Goal: Information Seeking & Learning: Learn about a topic

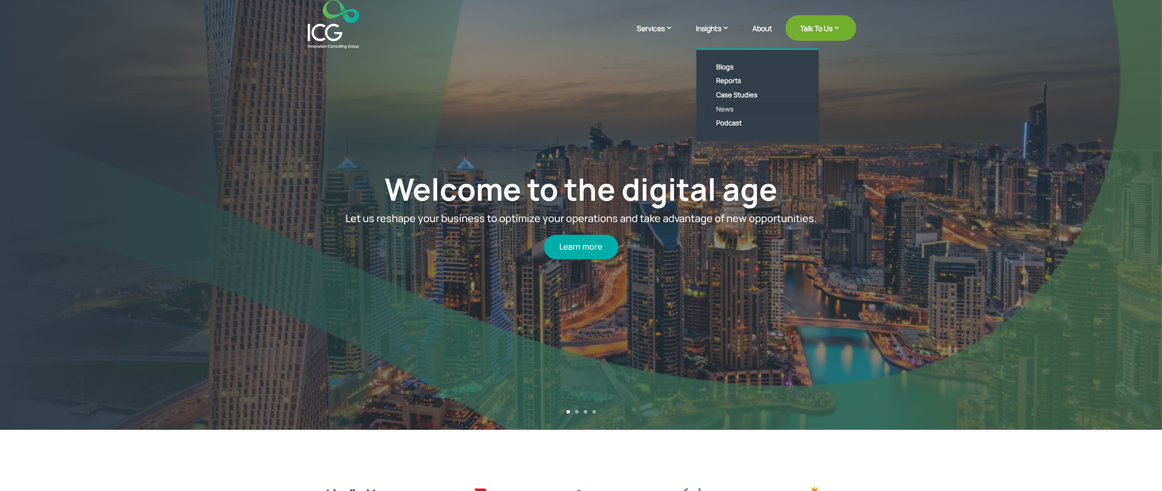
click at [723, 111] on link "News" at bounding box center [765, 109] width 117 height 14
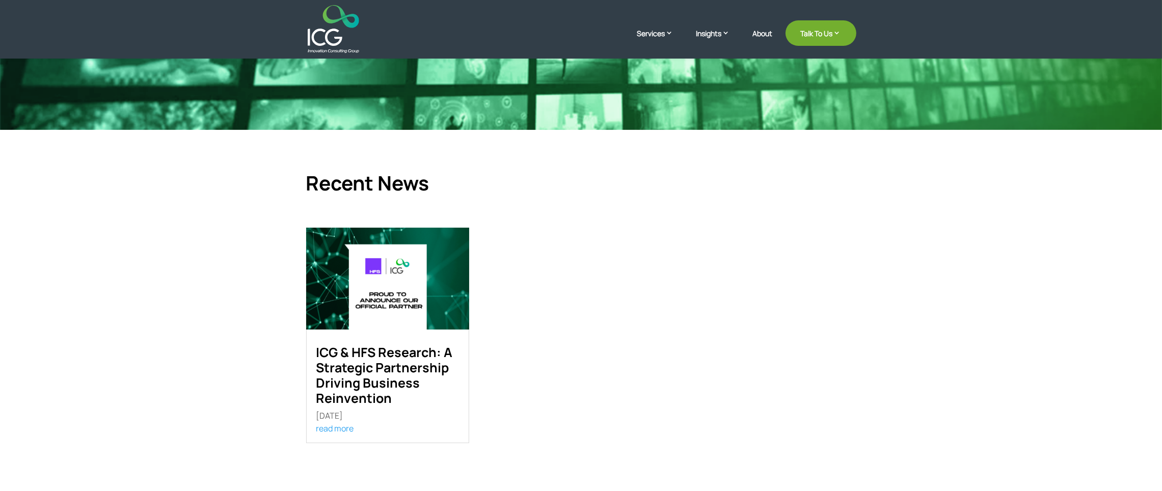
click at [381, 372] on link "ICG & HFS Research: A Strategic Partnership Driving Business Reinvention" at bounding box center [384, 375] width 137 height 64
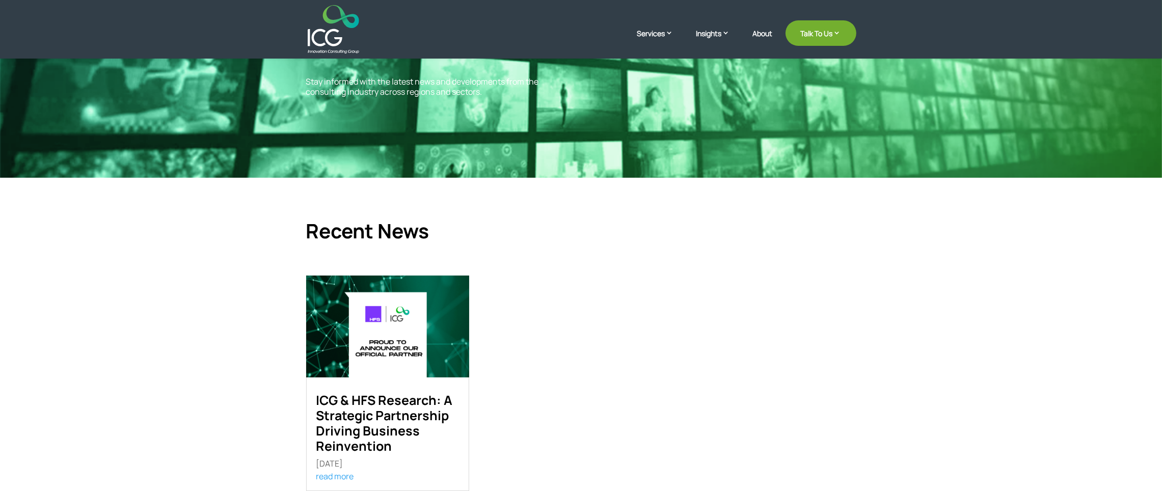
scroll to position [181, 0]
